Goal: Communication & Community: Connect with others

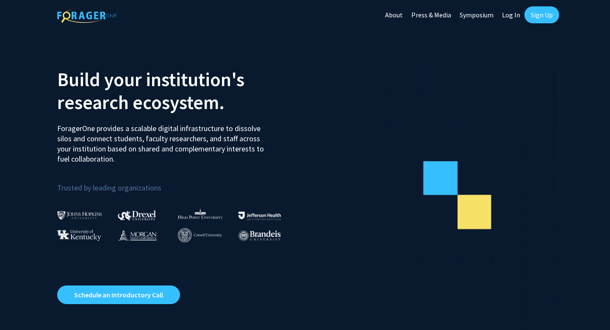
click at [538, 15] on link "Sign Up" at bounding box center [541, 14] width 35 height 17
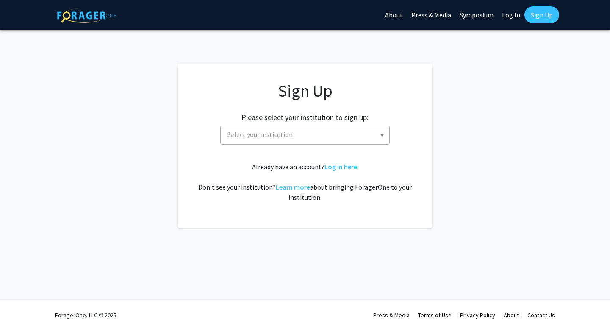
click at [326, 130] on span "Select your institution" at bounding box center [306, 134] width 165 height 17
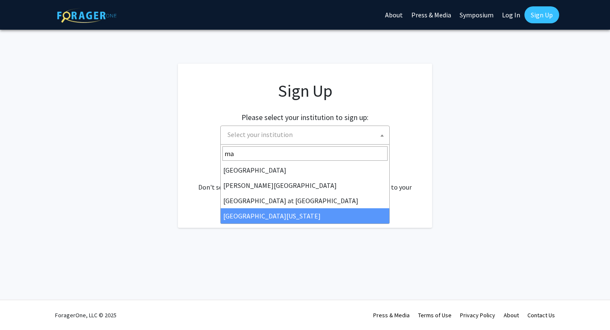
type input "ma"
select select "31"
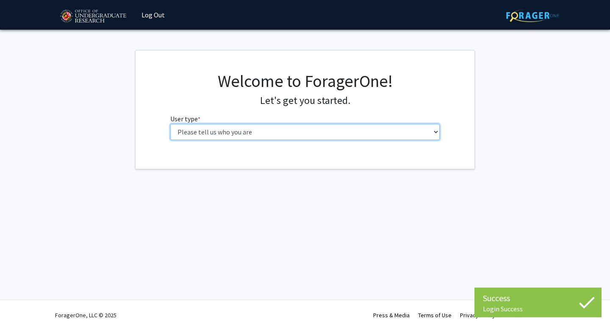
click at [221, 133] on select "Please tell us who you are Undergraduate Student Master's Student Doctoral Cand…" at bounding box center [305, 132] width 270 height 16
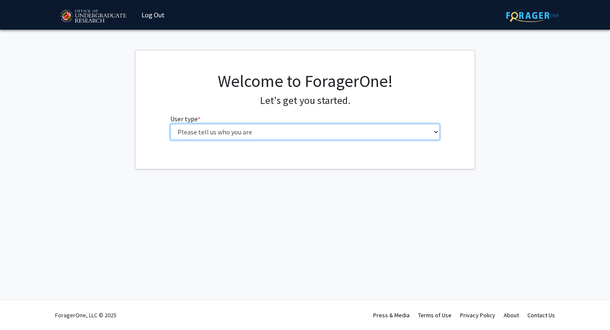
select select "1: undergrad"
click at [170, 124] on select "Please tell us who you are Undergraduate Student Master's Student Doctoral Cand…" at bounding box center [305, 132] width 270 height 16
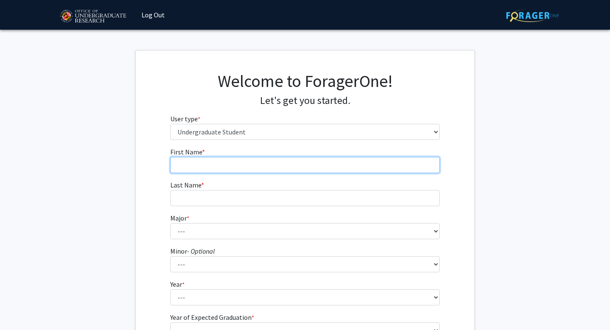
click at [211, 164] on input "First Name * required" at bounding box center [305, 165] width 270 height 16
type input "Amanda"
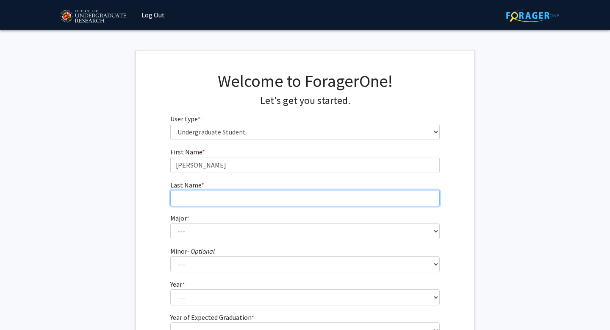
click at [200, 198] on input "Last Name * required" at bounding box center [305, 198] width 270 height 16
type input "Loewenthal"
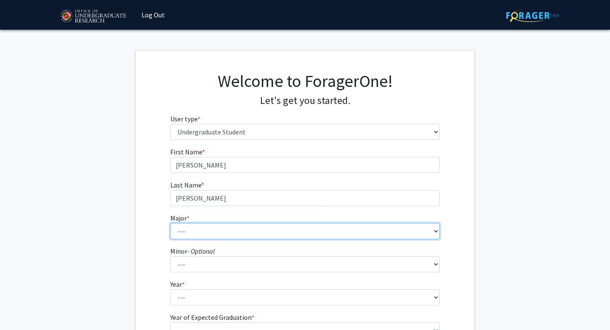
click at [186, 233] on select "--- Accounting Aerospace Engineering African American and Africana Studies Agri…" at bounding box center [305, 231] width 270 height 16
select select "7: 2308"
click at [170, 223] on select "--- Accounting Aerospace Engineering African American and Africana Studies Agri…" at bounding box center [305, 231] width 270 height 16
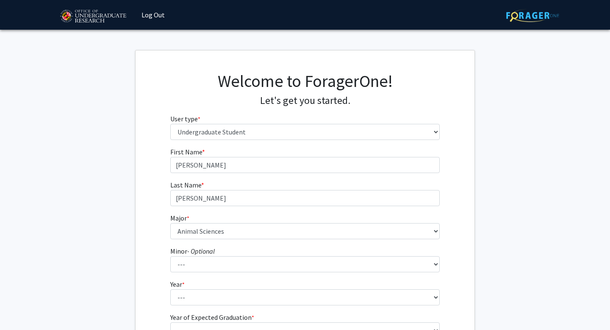
click at [196, 255] on label "Minor - Optional" at bounding box center [192, 251] width 44 height 10
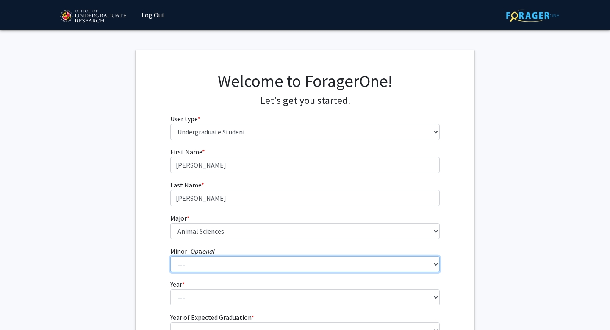
click at [196, 256] on select "--- Actuarial Mathematics Advanced Cybersecurity Experience for Students Africa…" at bounding box center [305, 264] width 270 height 16
click at [197, 262] on select "--- Actuarial Mathematics Advanced Cybersecurity Experience for Students Africa…" at bounding box center [305, 264] width 270 height 16
select select "106: 1909"
click at [170, 256] on select "--- Actuarial Mathematics Advanced Cybersecurity Experience for Students Africa…" at bounding box center [305, 264] width 270 height 16
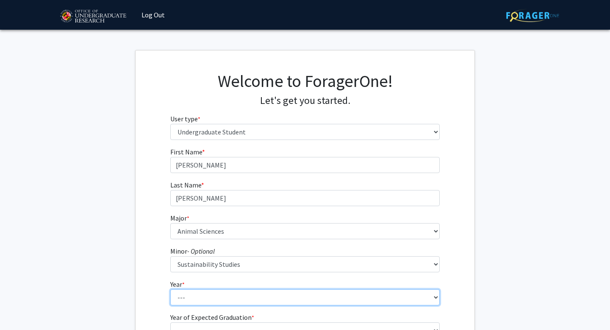
click at [194, 295] on select "--- First-year Sophomore Junior Senior Postbaccalaureate Certificate" at bounding box center [305, 297] width 270 height 16
select select "4: senior"
click at [170, 289] on select "--- First-year Sophomore Junior Senior Postbaccalaureate Certificate" at bounding box center [305, 297] width 270 height 16
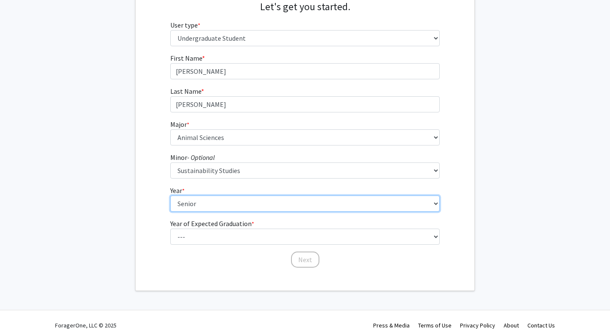
scroll to position [94, 0]
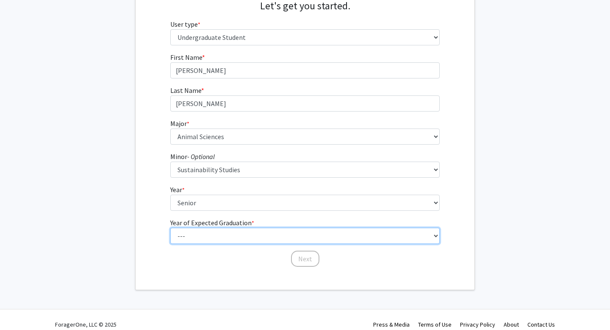
click at [196, 234] on select "--- 2025 2026 2027 2028 2029 2030 2031 2032 2033 2034" at bounding box center [305, 235] width 270 height 16
select select "1: 2025"
click at [170, 227] on select "--- 2025 2026 2027 2028 2029 2030 2031 2032 2033 2034" at bounding box center [305, 235] width 270 height 16
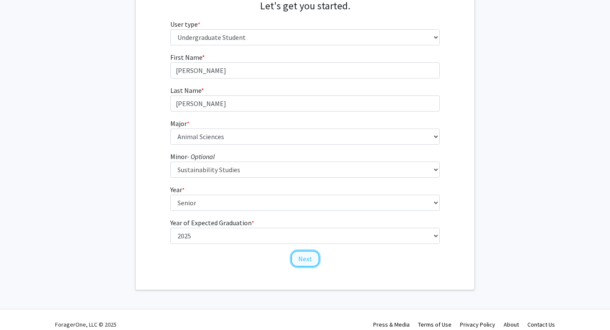
click at [305, 263] on button "Next" at bounding box center [305, 258] width 28 height 16
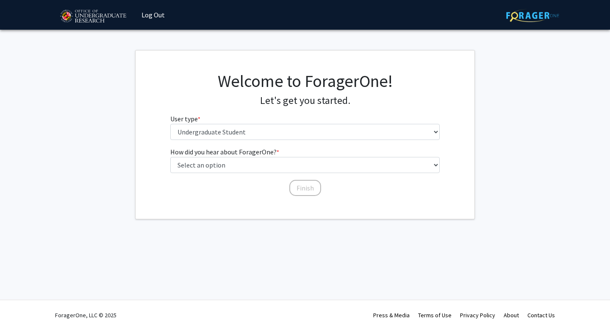
scroll to position [0, 0]
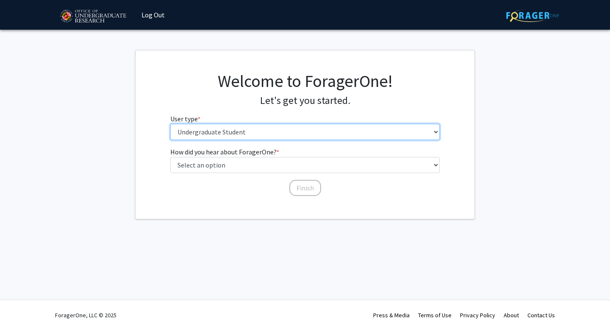
click at [266, 131] on select "Please tell us who you are Undergraduate Student Master's Student Doctoral Cand…" at bounding box center [305, 132] width 270 height 16
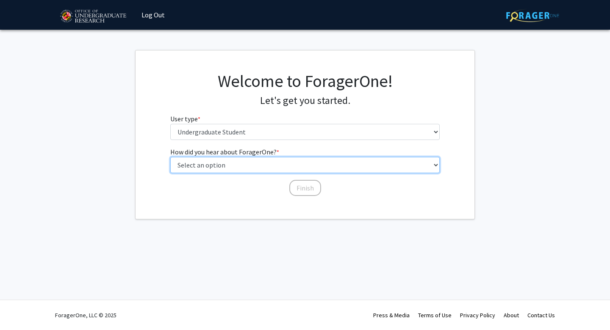
click at [220, 162] on select "Select an option Peer/student recommendation Faculty/staff recommendation Unive…" at bounding box center [305, 165] width 270 height 16
select select "5: other"
click at [170, 157] on select "Select an option Peer/student recommendation Faculty/staff recommendation Unive…" at bounding box center [305, 165] width 270 height 16
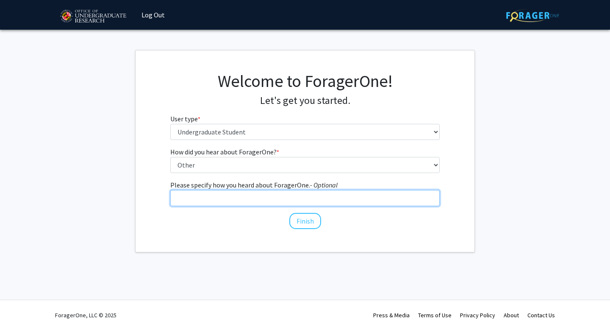
click at [291, 200] on input "Please specify how you heard about ForagerOne. - Optional" at bounding box center [305, 198] width 270 height 16
type input "Friend"
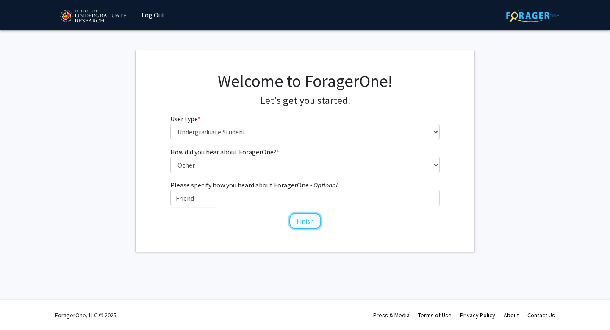
click at [307, 220] on button "Finish" at bounding box center [305, 221] width 32 height 16
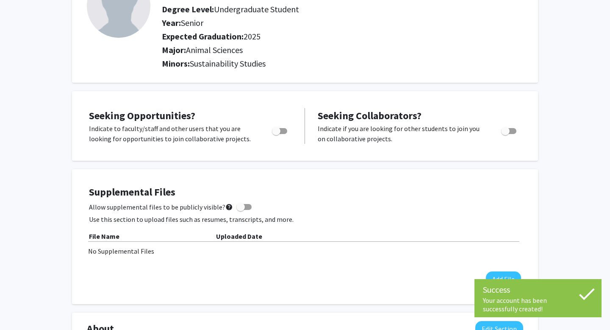
scroll to position [83, 0]
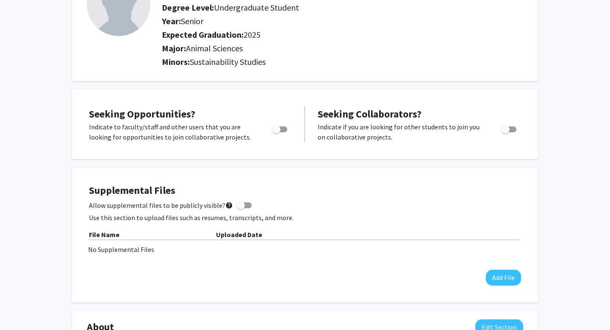
click at [277, 127] on span "Toggle" at bounding box center [276, 129] width 8 height 8
click at [276, 132] on input "Are you actively seeking opportunities?" at bounding box center [276, 132] width 0 height 0
checkbox input "true"
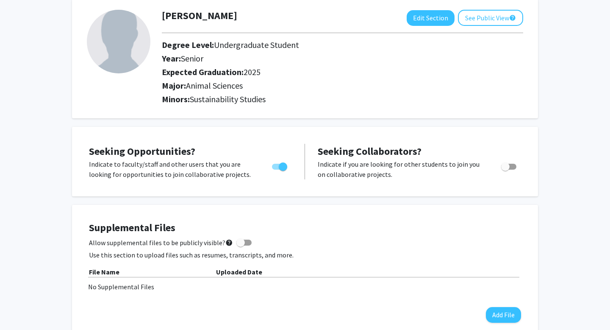
scroll to position [0, 0]
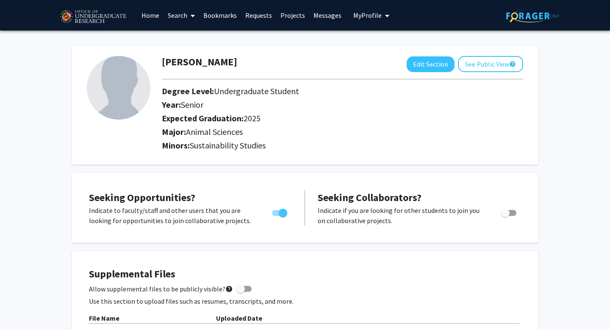
click at [184, 15] on link "Search" at bounding box center [182, 15] width 36 height 30
click at [193, 36] on span "Faculty/Staff" at bounding box center [195, 38] width 62 height 17
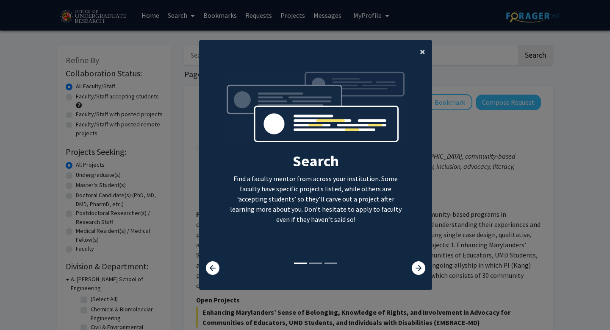
click at [419, 53] on button "×" at bounding box center [422, 52] width 19 height 24
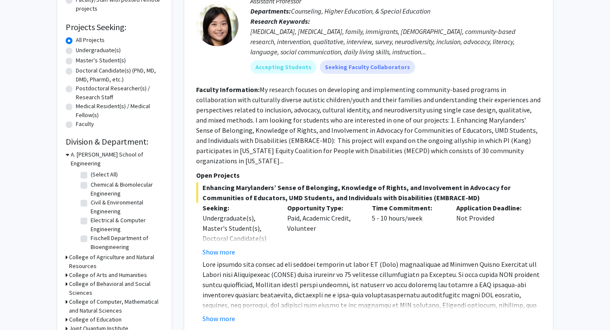
scroll to position [125, 0]
click at [65, 248] on div "Refine By Collaboration Status: Collaboration Status All Faculty/Staff Collabor…" at bounding box center [114, 165] width 114 height 491
click at [66, 252] on icon at bounding box center [67, 256] width 2 height 9
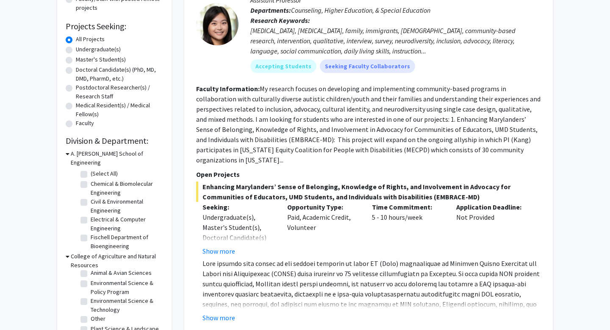
scroll to position [0, 0]
click at [91, 272] on label "(Select All)" at bounding box center [104, 276] width 27 height 9
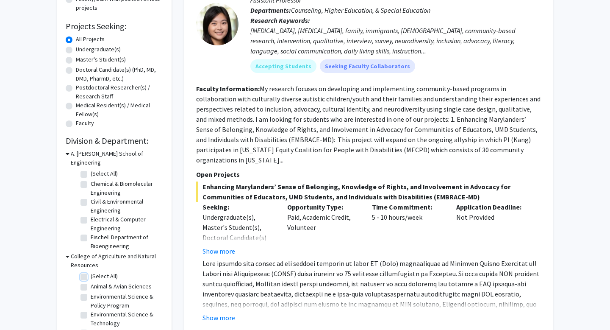
click at [91, 272] on input "(Select All)" at bounding box center [94, 275] width 6 height 6
checkbox input "true"
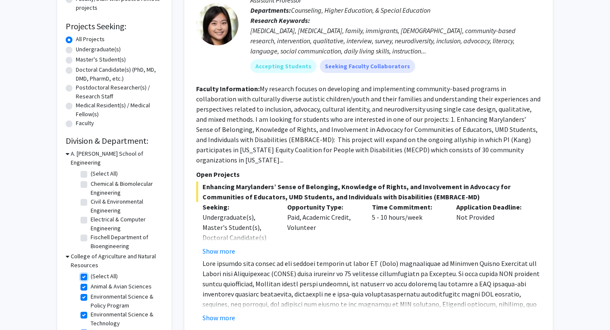
checkbox input "true"
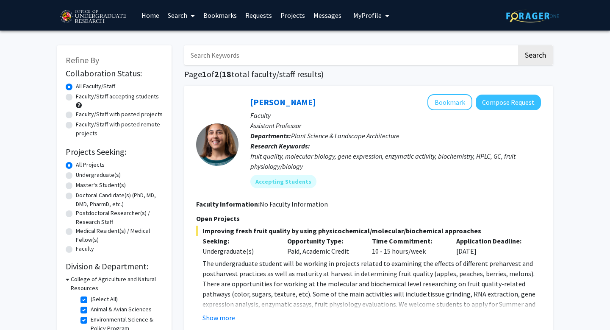
click at [273, 54] on input "Search Keywords" at bounding box center [350, 54] width 333 height 19
type input "angela"
click at [518, 45] on button "Search" at bounding box center [535, 54] width 35 height 19
checkbox input "false"
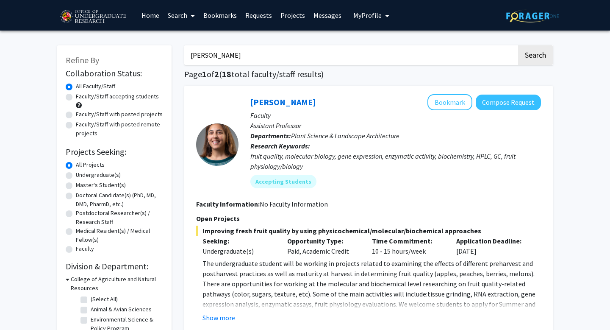
checkbox input "false"
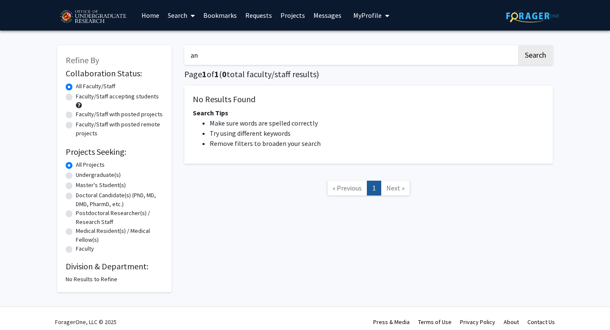
type input "a"
click at [518, 45] on button "Search" at bounding box center [535, 54] width 35 height 19
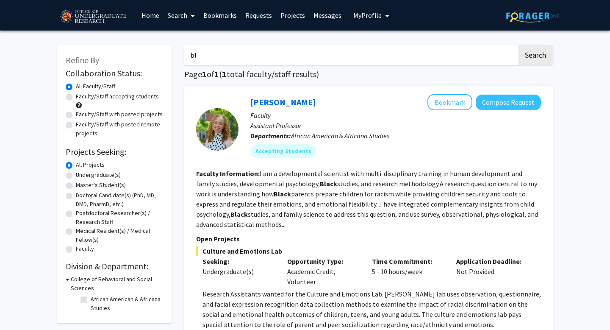
type input "b"
click at [518, 45] on button "Search" at bounding box center [535, 54] width 35 height 19
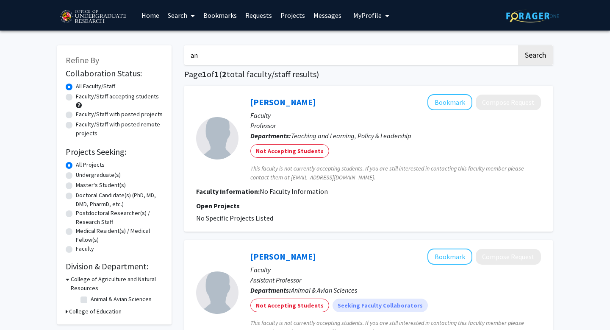
type input "a"
click at [518, 45] on button "Search" at bounding box center [535, 54] width 35 height 19
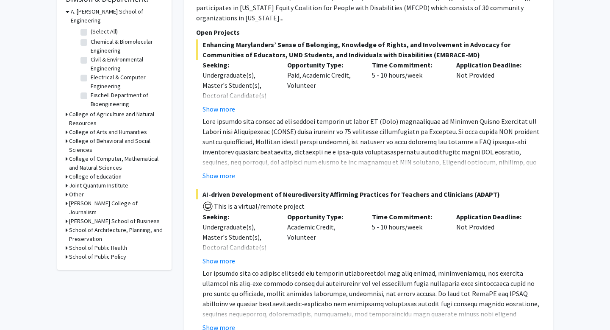
scroll to position [265, 0]
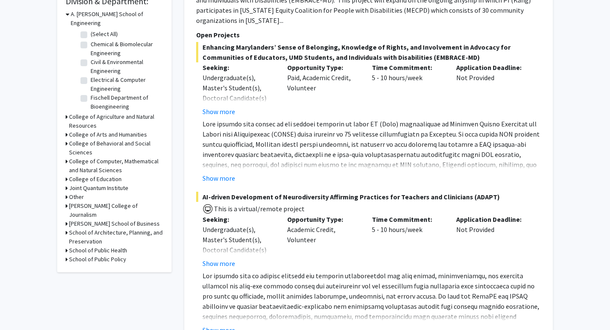
click at [69, 112] on h3 "College of Agriculture and Natural Resources" at bounding box center [116, 121] width 94 height 18
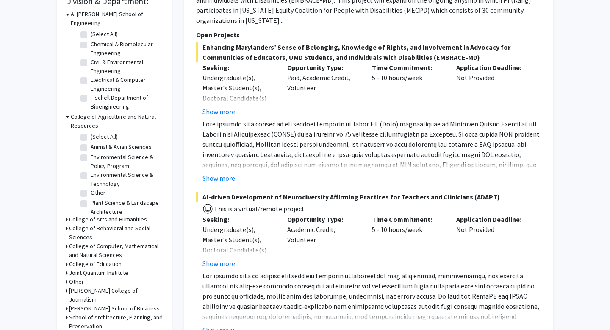
click at [88, 142] on fg-checkbox "Animal & Avian Sciences Animal & Avian Sciences" at bounding box center [120, 147] width 80 height 10
click at [91, 132] on label "(Select All)" at bounding box center [104, 136] width 27 height 9
click at [91, 132] on input "(Select All)" at bounding box center [94, 135] width 6 height 6
checkbox input "true"
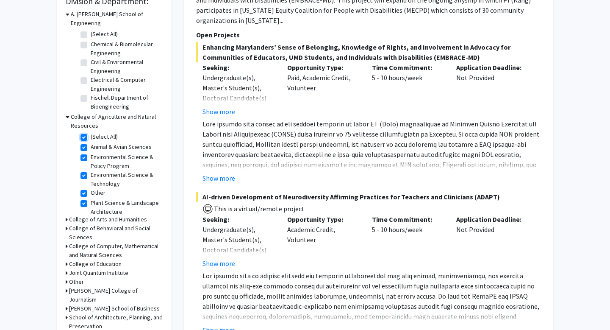
checkbox input "true"
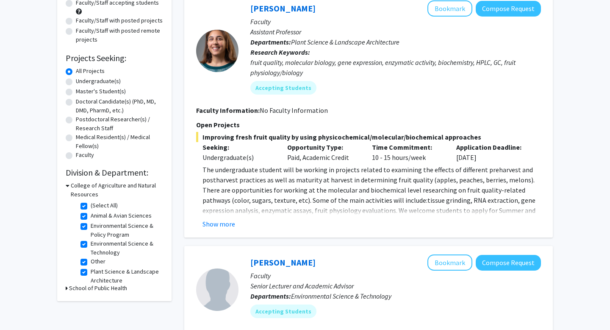
scroll to position [96, 0]
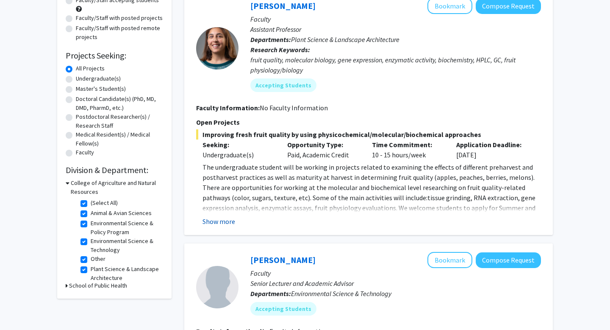
click at [217, 224] on button "Show more" at bounding box center [218, 221] width 33 height 10
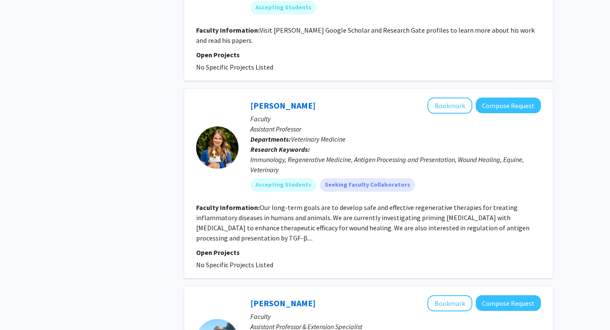
scroll to position [1076, 0]
click at [298, 177] on mat-chip "Accepting Students" at bounding box center [283, 184] width 66 height 14
click at [450, 97] on button "Bookmark" at bounding box center [449, 105] width 45 height 16
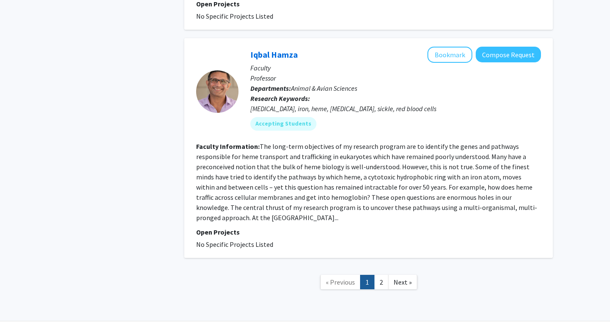
scroll to position [2095, 0]
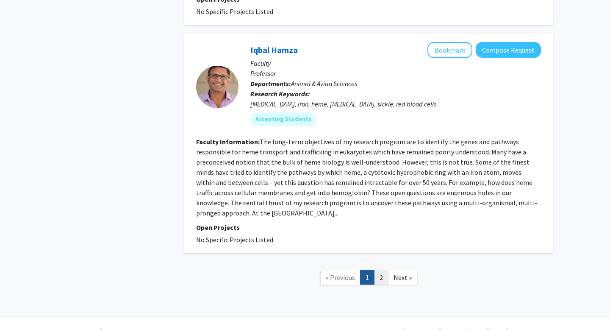
click at [385, 274] on link "2" at bounding box center [381, 277] width 14 height 15
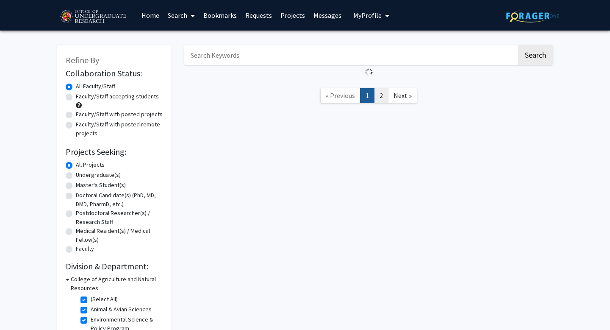
click at [385, 274] on div "Search « Previous 1 2 Next »" at bounding box center [368, 216] width 381 height 358
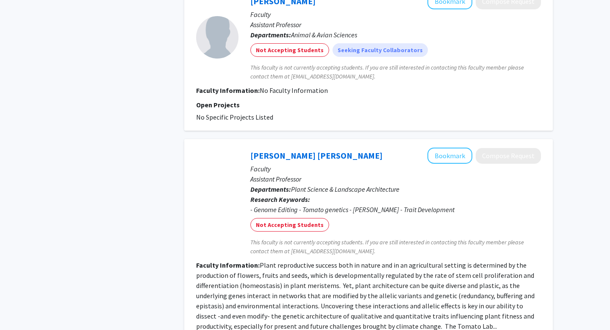
scroll to position [1067, 0]
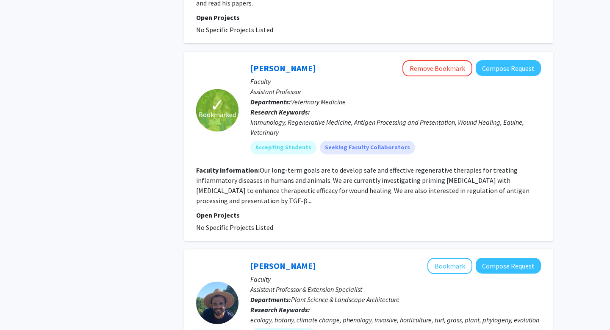
scroll to position [996, 0]
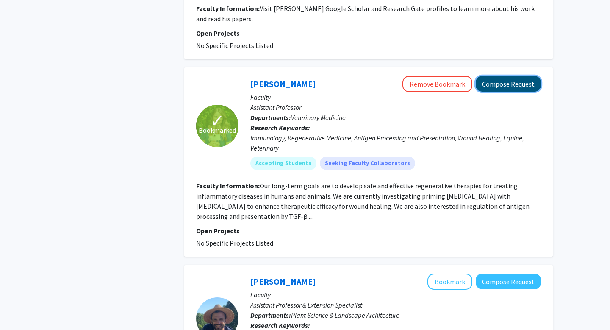
click at [507, 83] on button "Compose Request" at bounding box center [508, 84] width 65 height 16
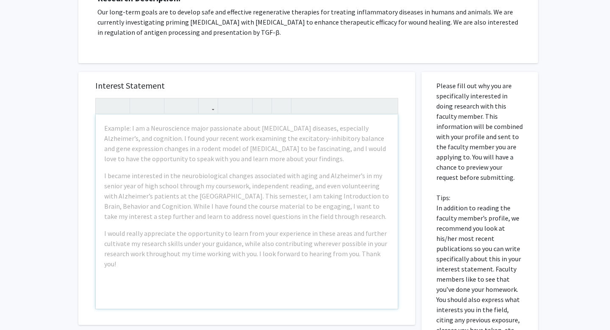
scroll to position [158, 0]
